Goal: Task Accomplishment & Management: Complete application form

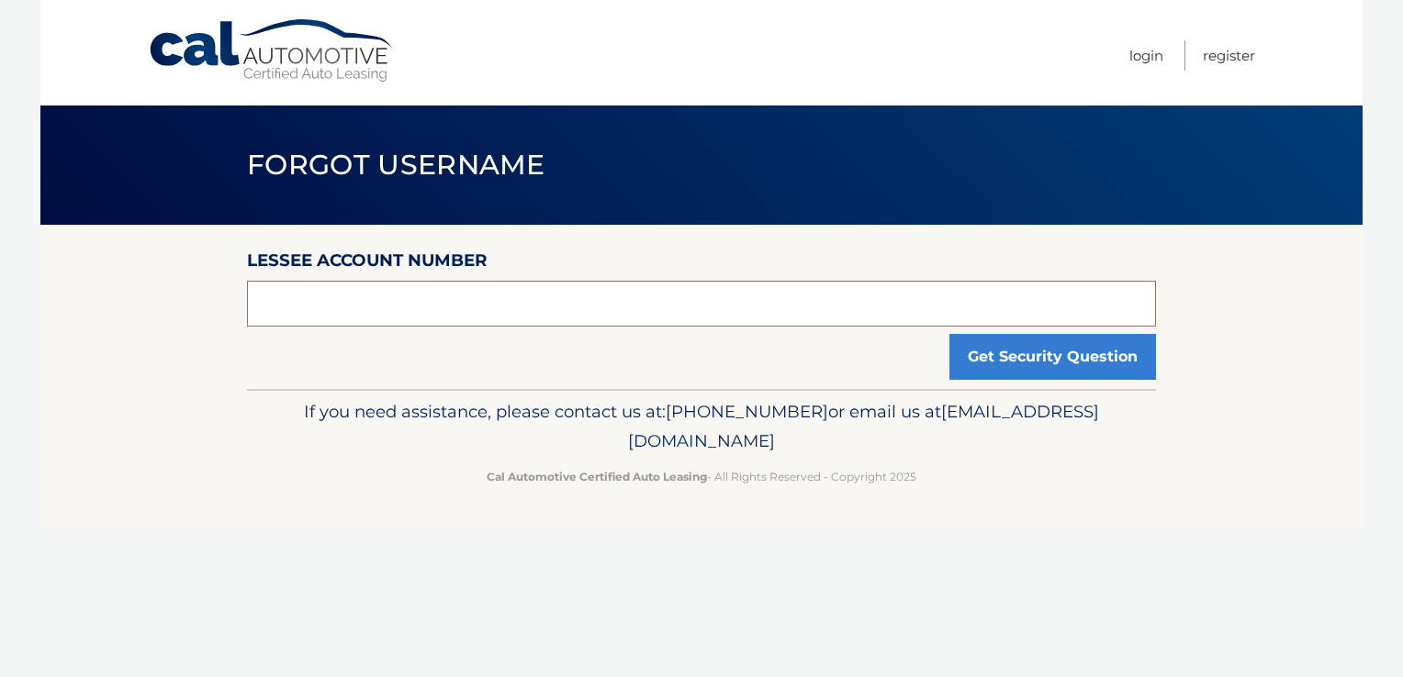
click at [338, 307] on input "text" at bounding box center [701, 304] width 909 height 46
type input "44455542868"
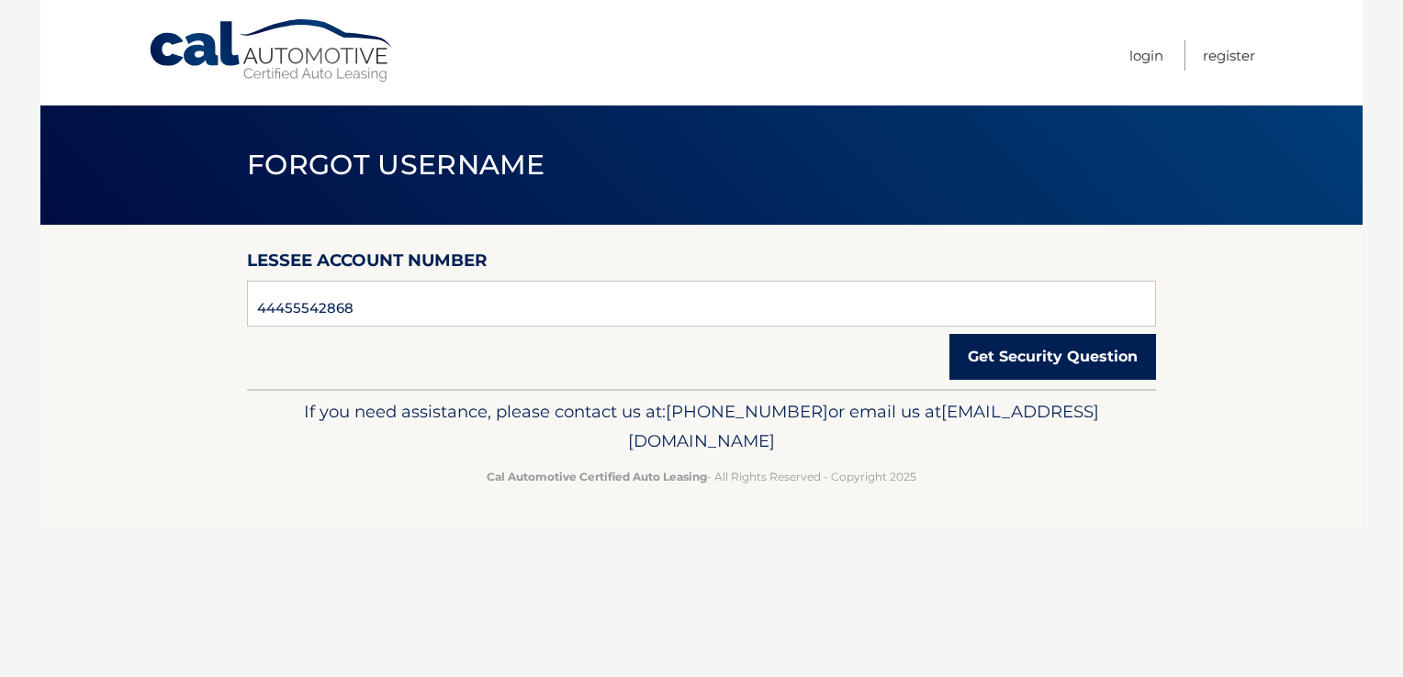
click at [1038, 369] on button "Get Security Question" at bounding box center [1052, 357] width 207 height 46
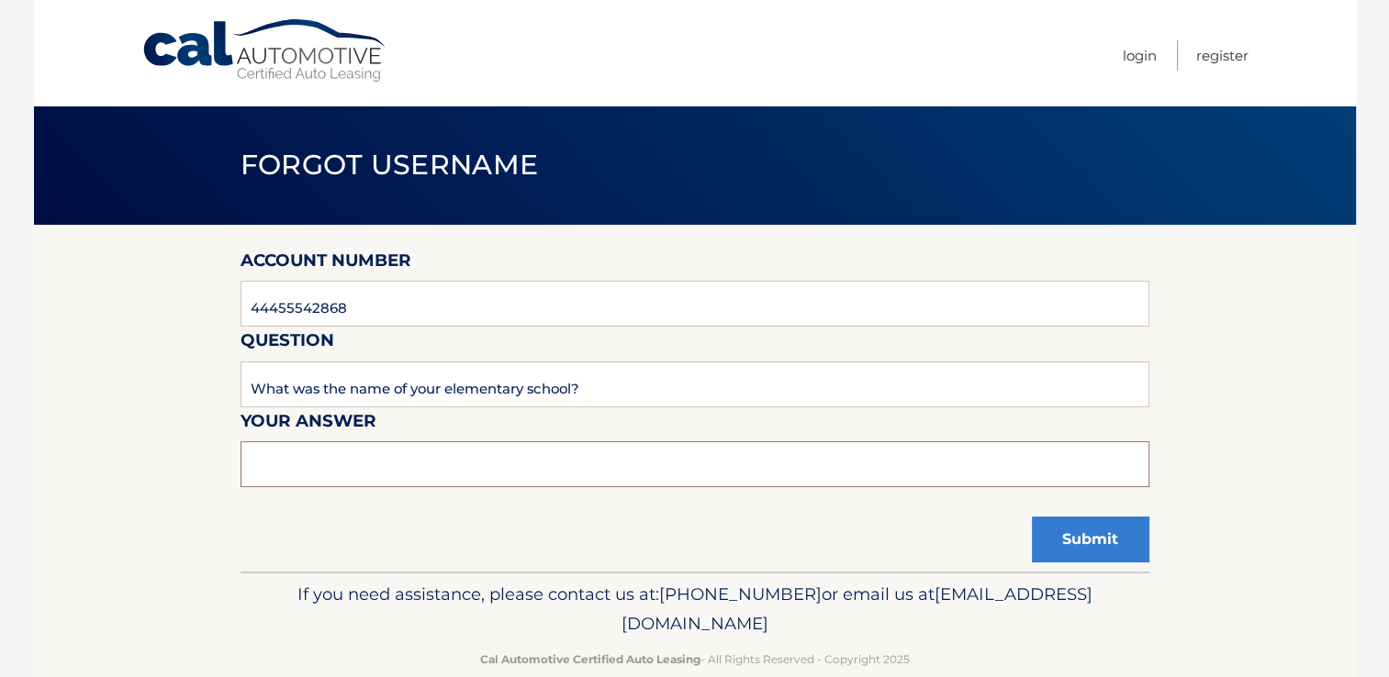
click at [433, 468] on input "text" at bounding box center [694, 464] width 909 height 46
type input "[GEOGRAPHIC_DATA] area"
click at [1087, 534] on button "Submit" at bounding box center [1090, 540] width 117 height 46
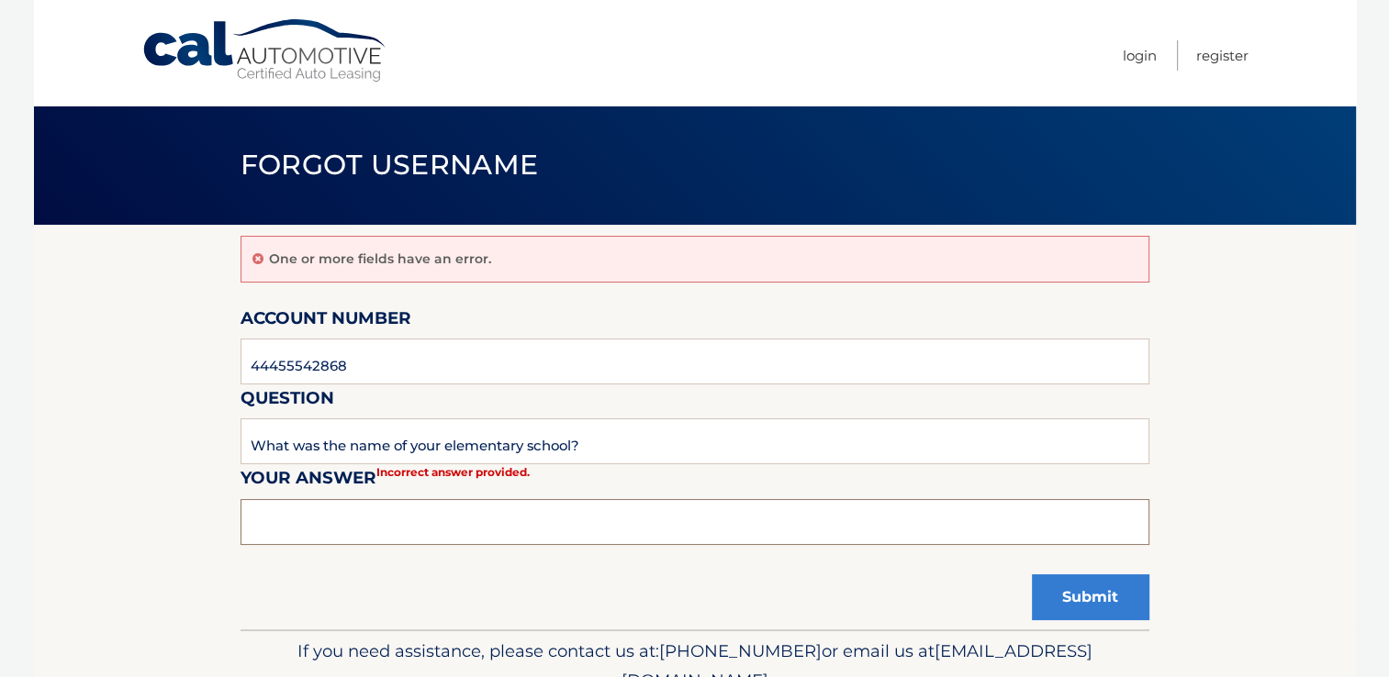
click at [438, 527] on input "text" at bounding box center [694, 522] width 909 height 46
type input "Mahanoy Area"
click at [1075, 586] on button "Submit" at bounding box center [1090, 598] width 117 height 46
click at [486, 517] on input "text" at bounding box center [694, 522] width 909 height 46
type input "Mahanoy Area"
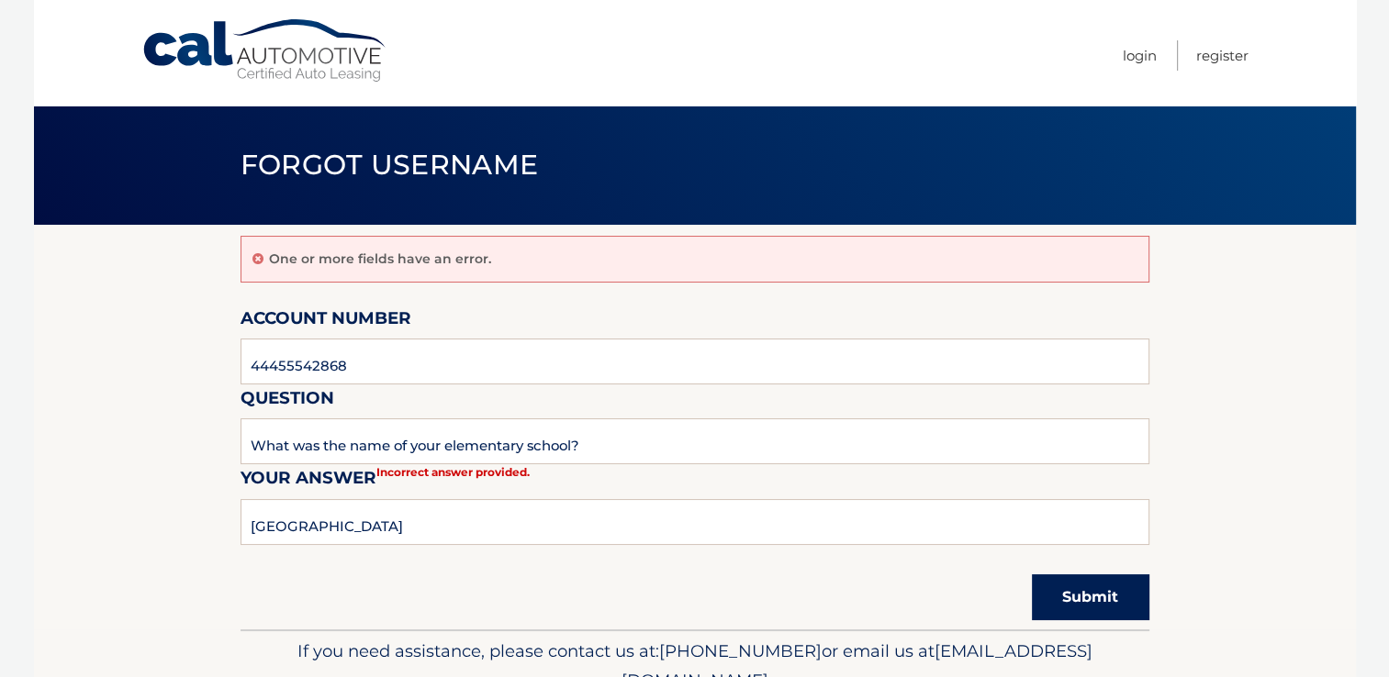
click at [1087, 599] on button "Submit" at bounding box center [1090, 598] width 117 height 46
